Goal: Task Accomplishment & Management: Complete application form

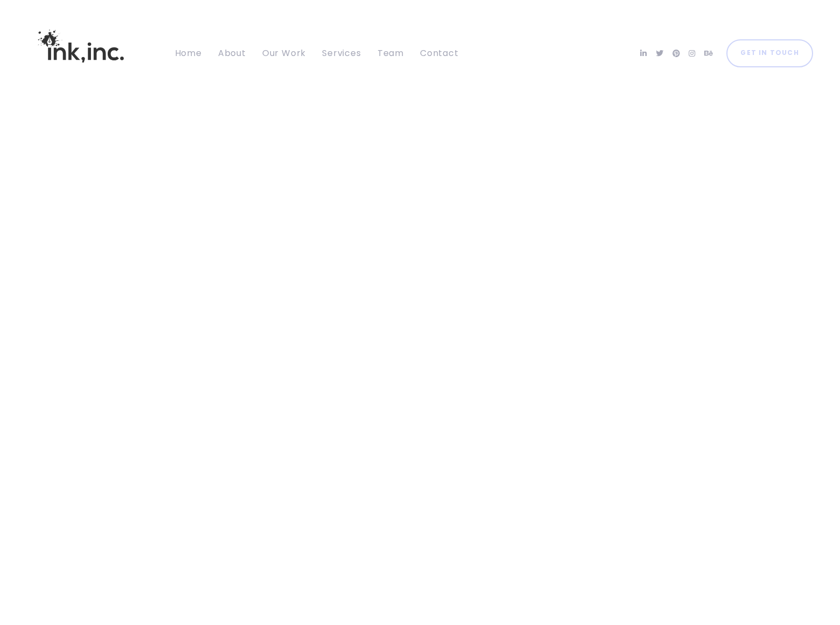
type input "[PERSON_NAME]"
type input "[PERSON_NAME][EMAIL_ADDRESS][DOMAIN_NAME]"
type input "[DOMAIN_NAME]"
type textarea "We can place your website banner on top position in search engines when someone…"
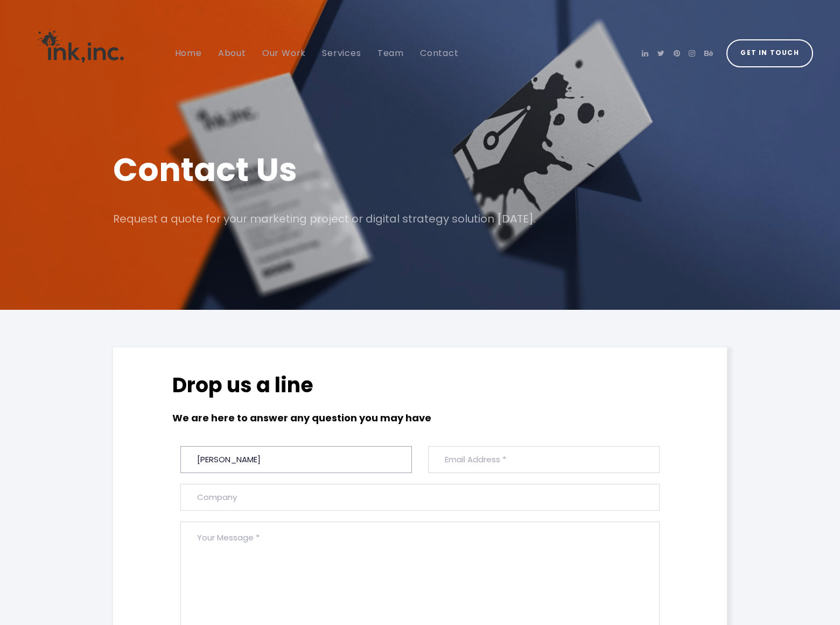
type input "[PERSON_NAME]"
type input "[PERSON_NAME][EMAIL_ADDRESS][DOMAIN_NAME]"
type input "DominateBanners"
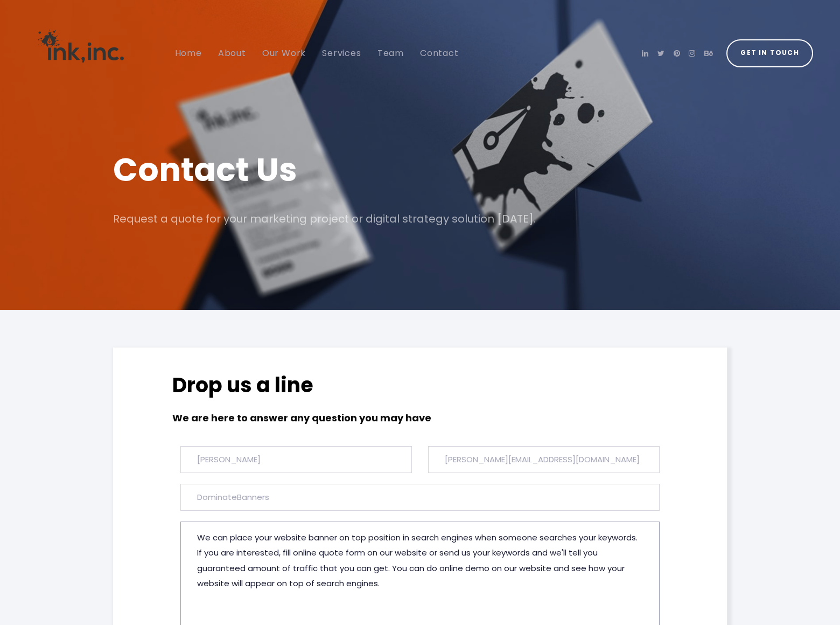
type textarea "We can place your website banner on top position in search engines when someone…"
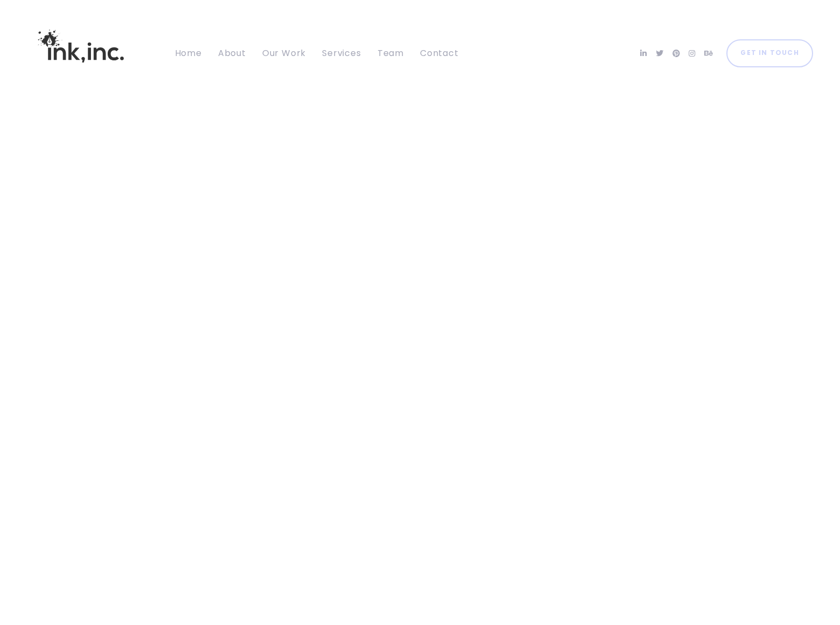
type input "[PERSON_NAME]"
type input "gary-charles@dominatebanners.com"
type input "[DOMAIN_NAME]"
type textarea "We can place your website banner on top position in search engines when someone…"
